Goal: Transaction & Acquisition: Obtain resource

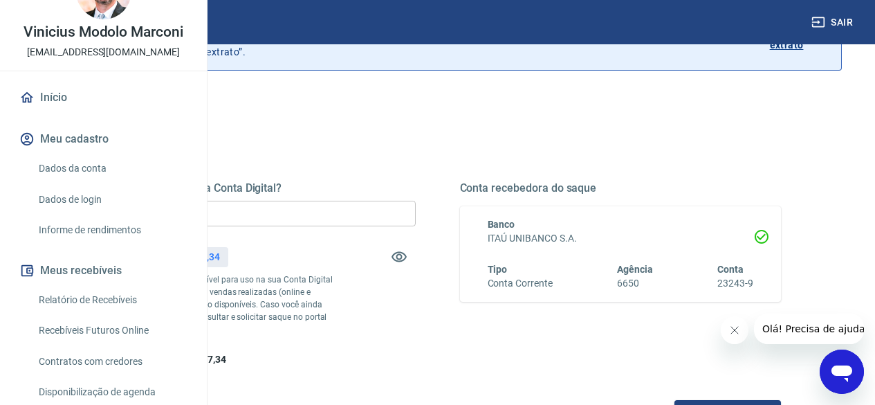
scroll to position [138, 0]
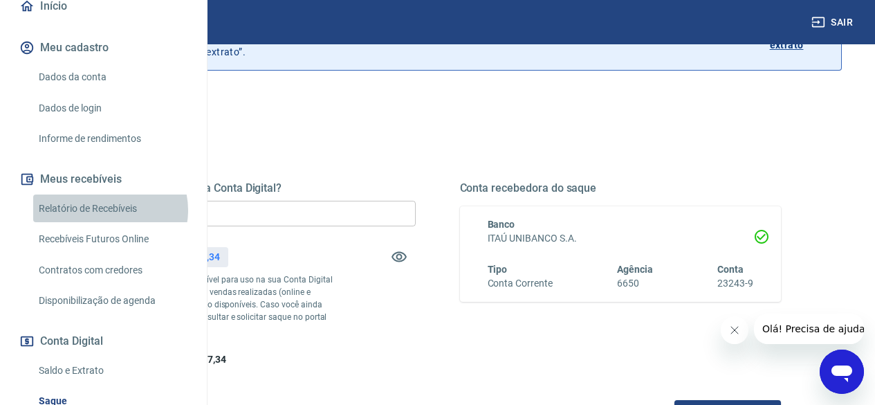
click at [109, 223] on link "Relatório de Recebíveis" at bounding box center [111, 208] width 157 height 28
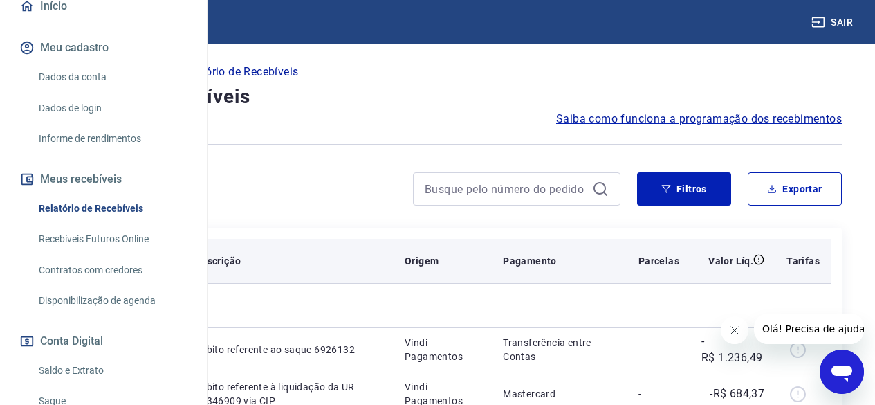
scroll to position [97, 0]
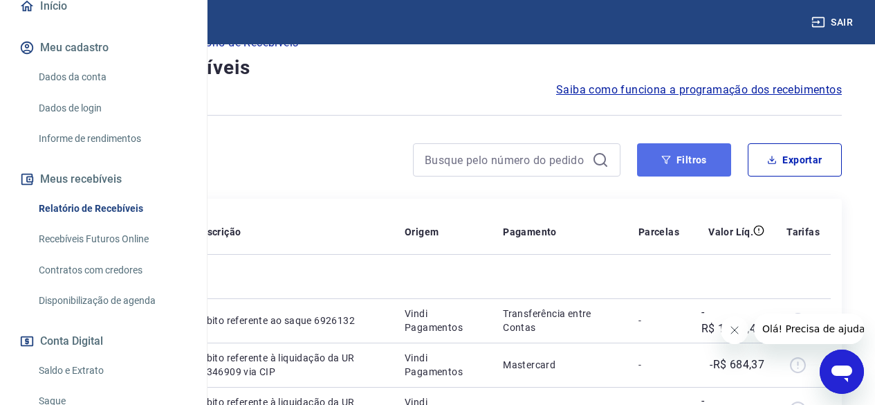
click at [698, 157] on button "Filtros" at bounding box center [684, 159] width 94 height 33
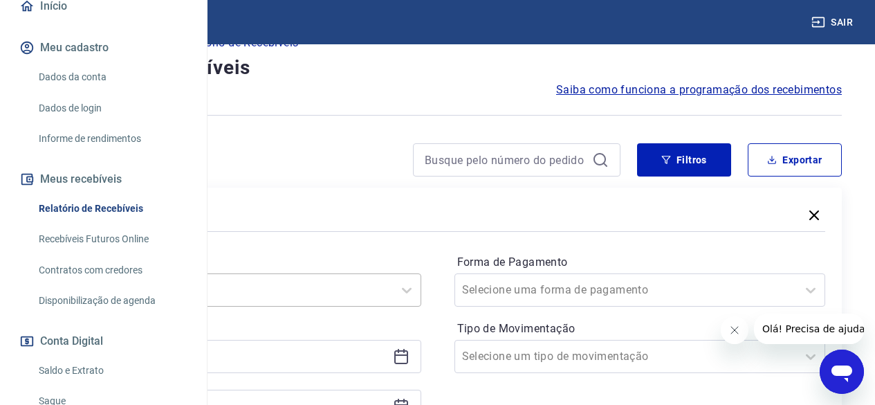
click at [421, 291] on div "Selecione um período" at bounding box center [235, 289] width 371 height 33
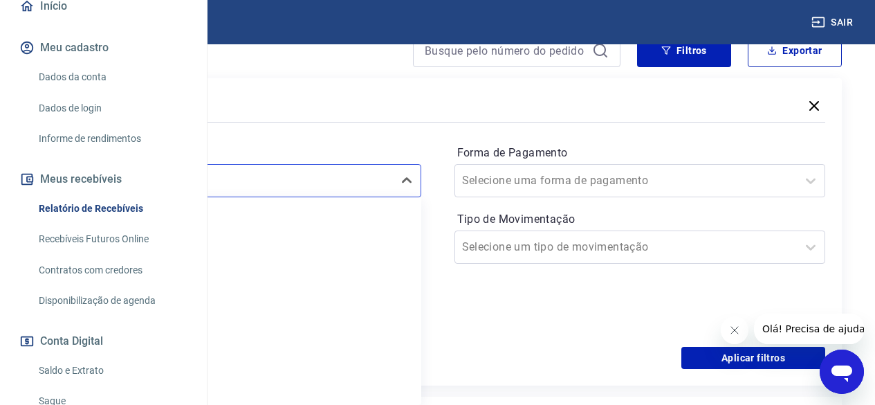
click at [468, 130] on div "Período option Limpar Filtro focused, 1 of 7. 7 results available. Use Up and D…" at bounding box center [437, 235] width 775 height 221
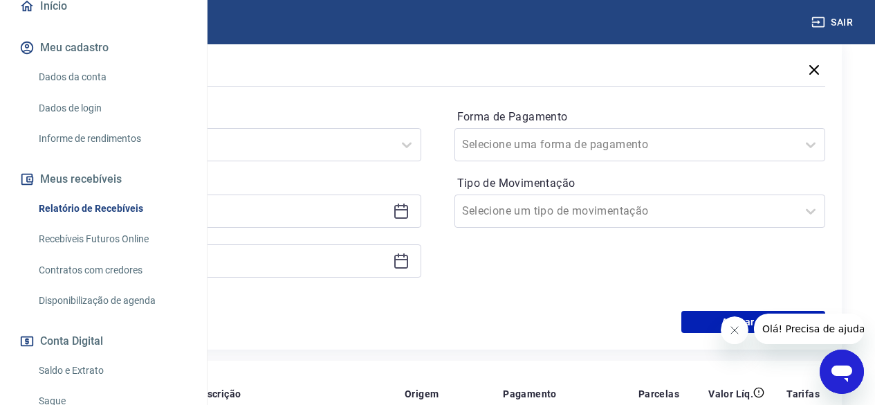
scroll to position [275, 0]
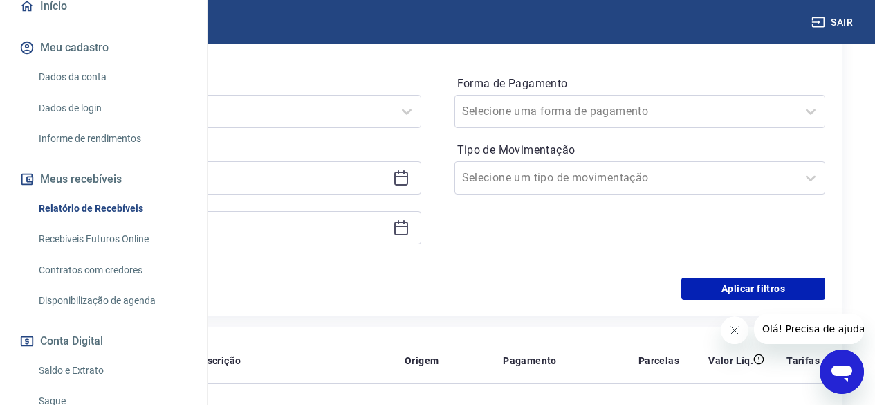
click at [409, 183] on icon at bounding box center [401, 177] width 17 height 17
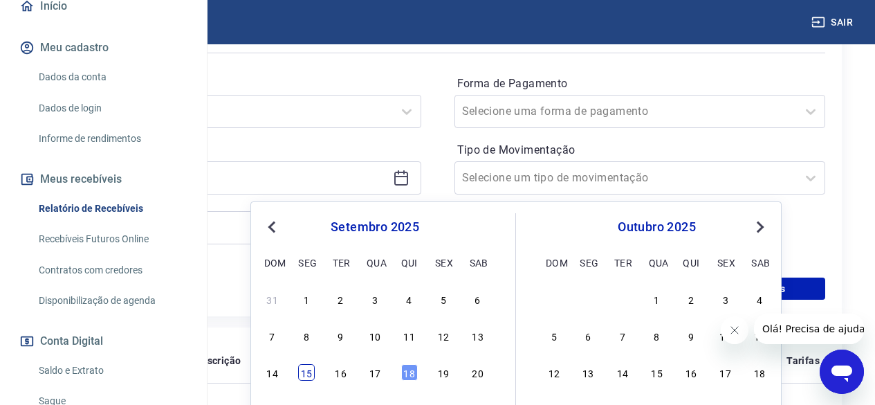
click at [313, 378] on div "15" at bounding box center [306, 372] width 17 height 17
type input "[DATE]"
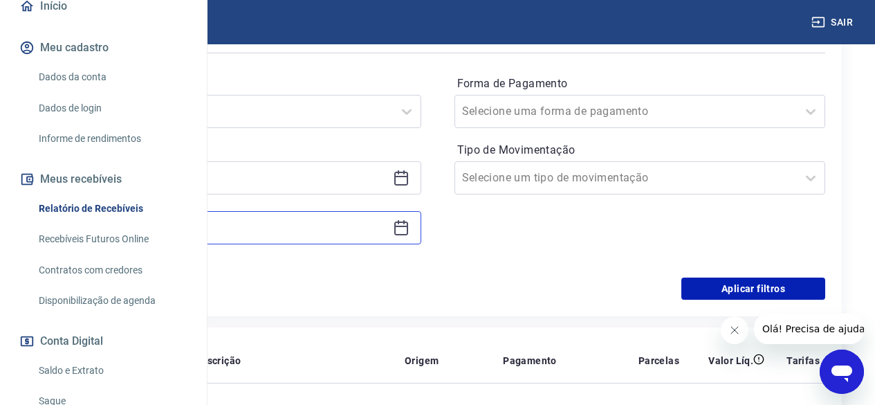
click at [387, 225] on input at bounding box center [225, 227] width 326 height 21
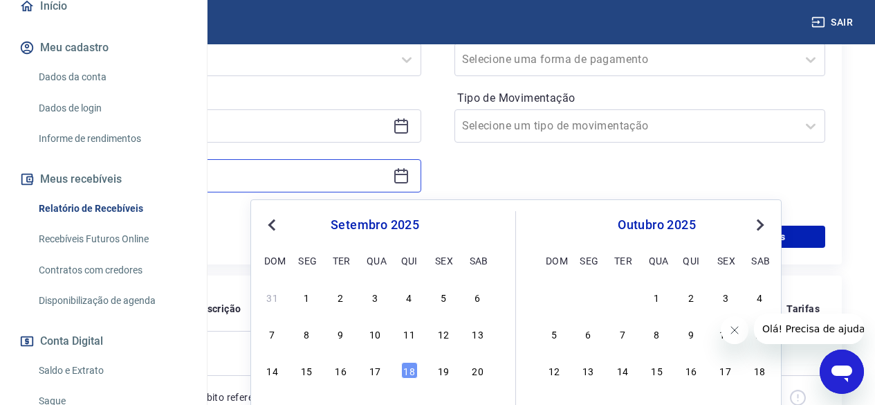
scroll to position [414, 0]
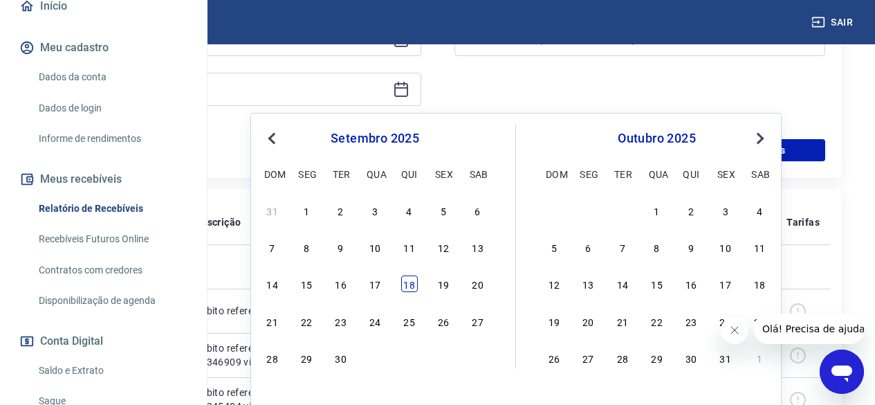
click at [412, 288] on div "18" at bounding box center [409, 283] width 17 height 17
type input "[DATE]"
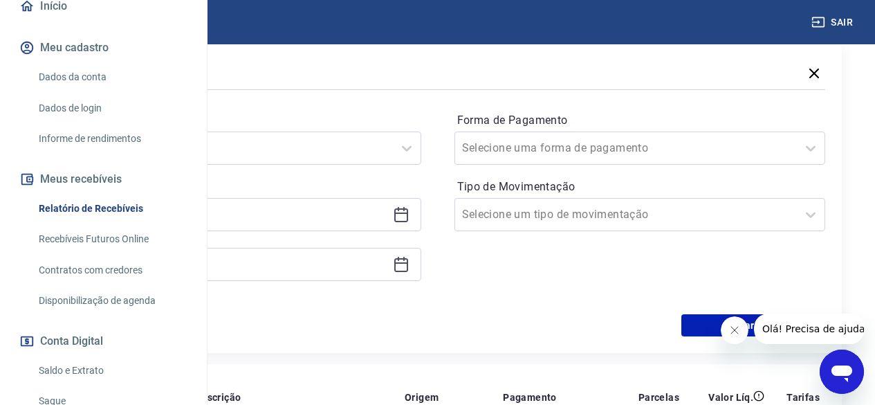
scroll to position [206, 0]
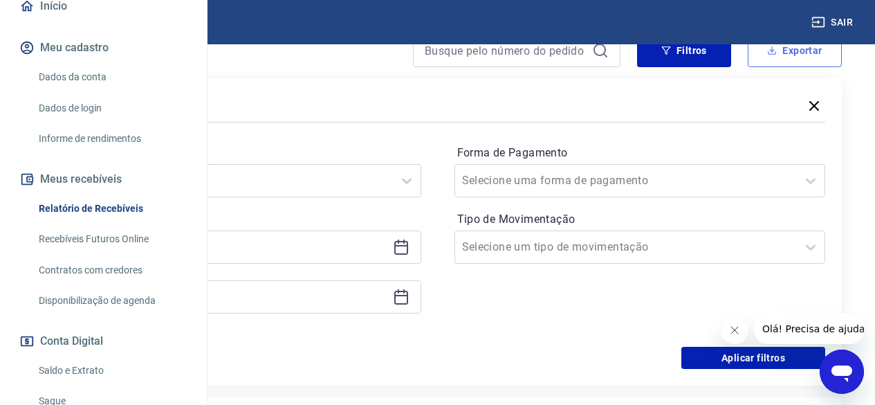
click at [778, 62] on button "Exportar" at bounding box center [795, 50] width 94 height 33
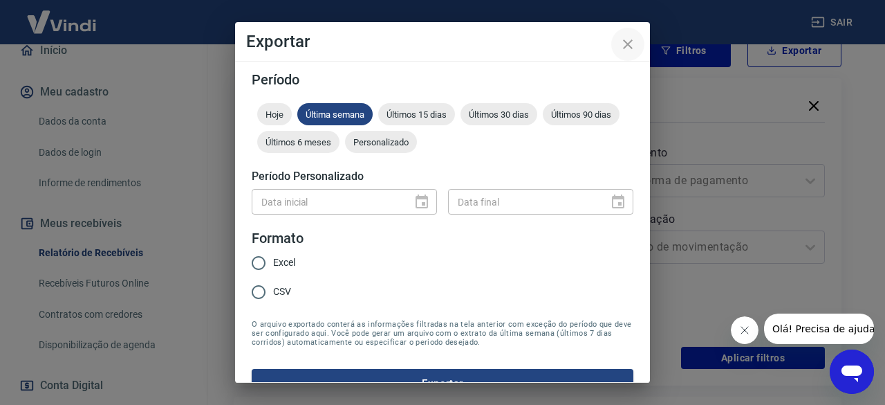
click at [636, 50] on icon "close" at bounding box center [628, 44] width 17 height 17
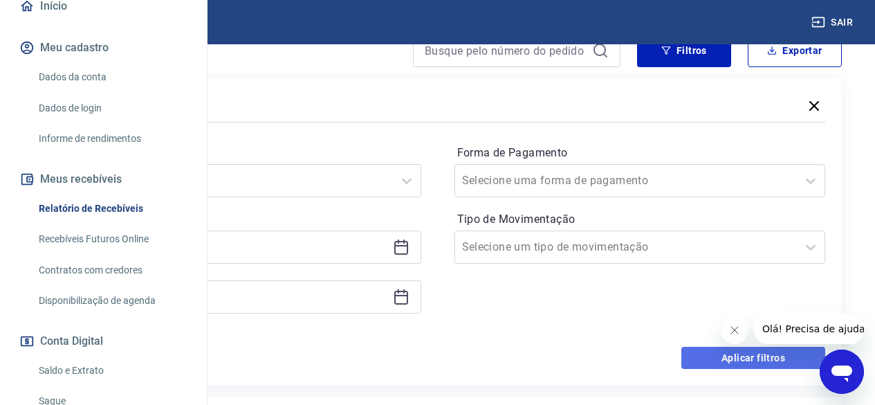
click at [741, 359] on button "Aplicar filtros" at bounding box center [753, 358] width 144 height 22
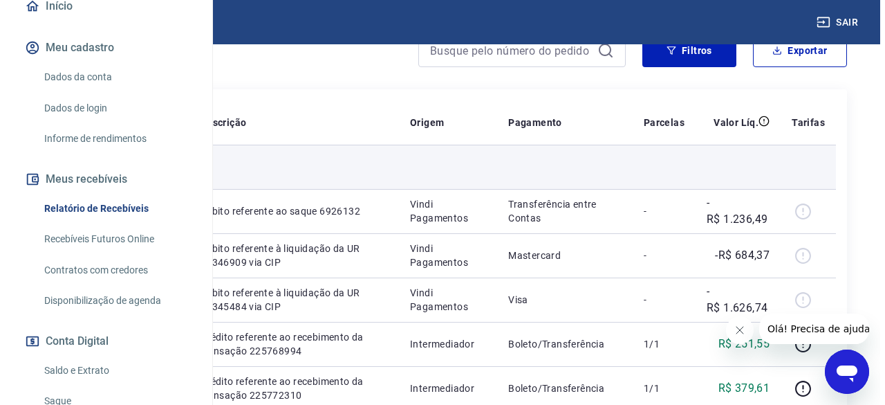
scroll to position [137, 0]
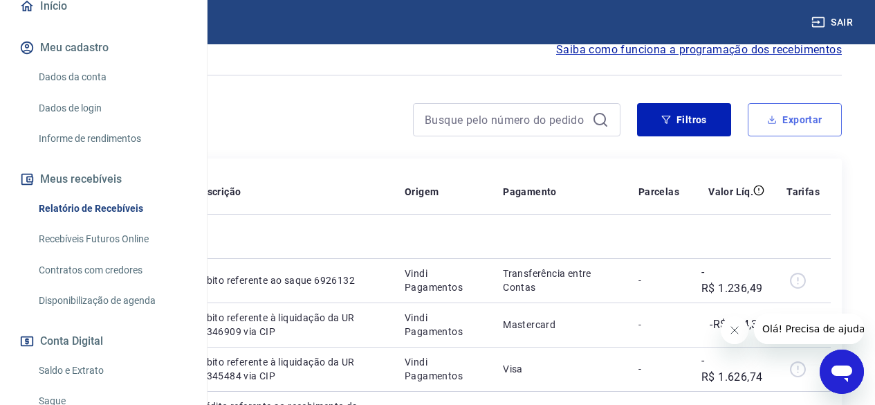
click at [790, 130] on button "Exportar" at bounding box center [795, 119] width 94 height 33
type input "[DATE]"
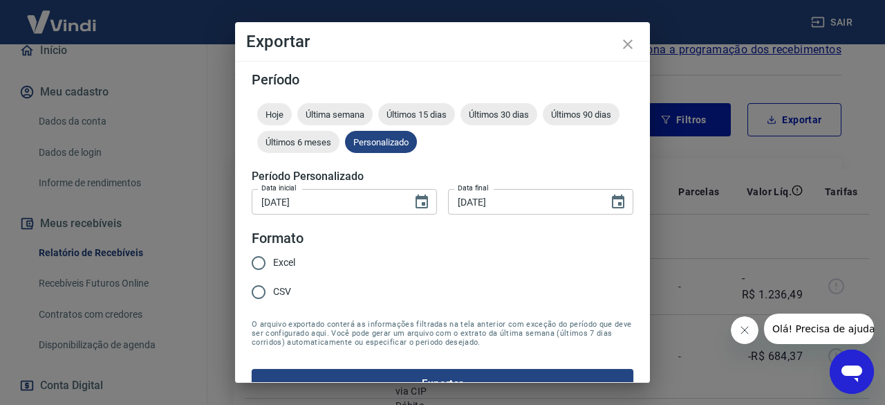
click at [280, 263] on span "Excel" at bounding box center [284, 262] width 22 height 15
click at [273, 263] on input "Excel" at bounding box center [258, 262] width 29 height 29
radio input "true"
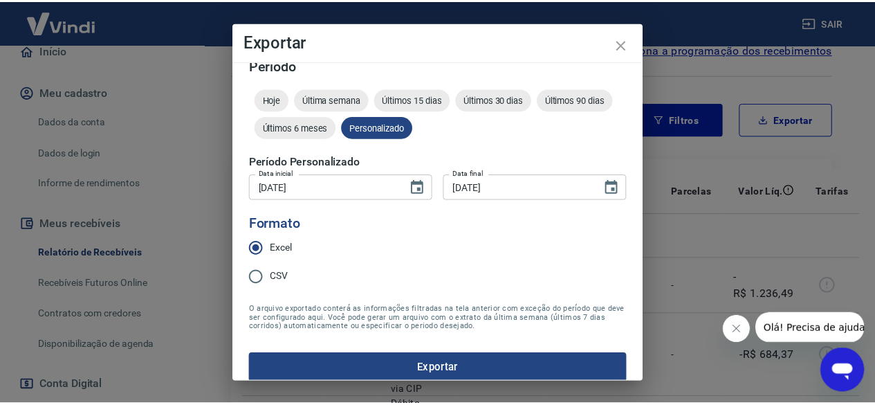
scroll to position [27, 0]
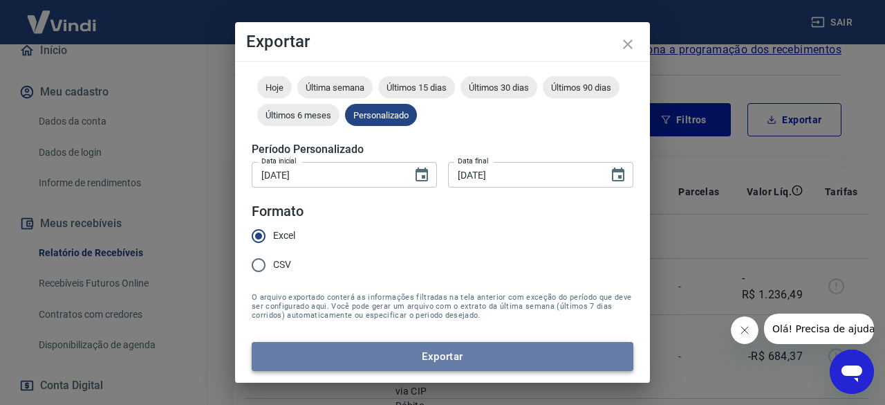
click at [458, 356] on button "Exportar" at bounding box center [443, 356] width 382 height 29
